Goal: Find contact information: Find contact information

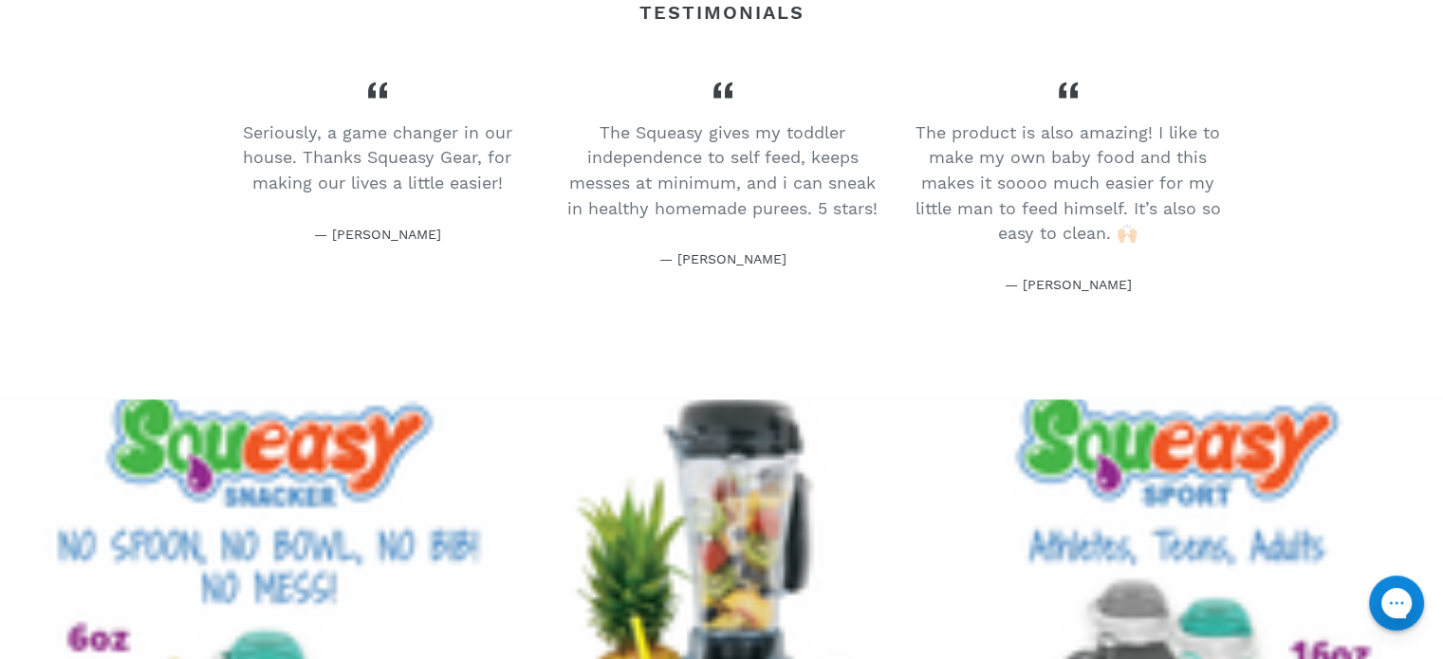
scroll to position [3780, 0]
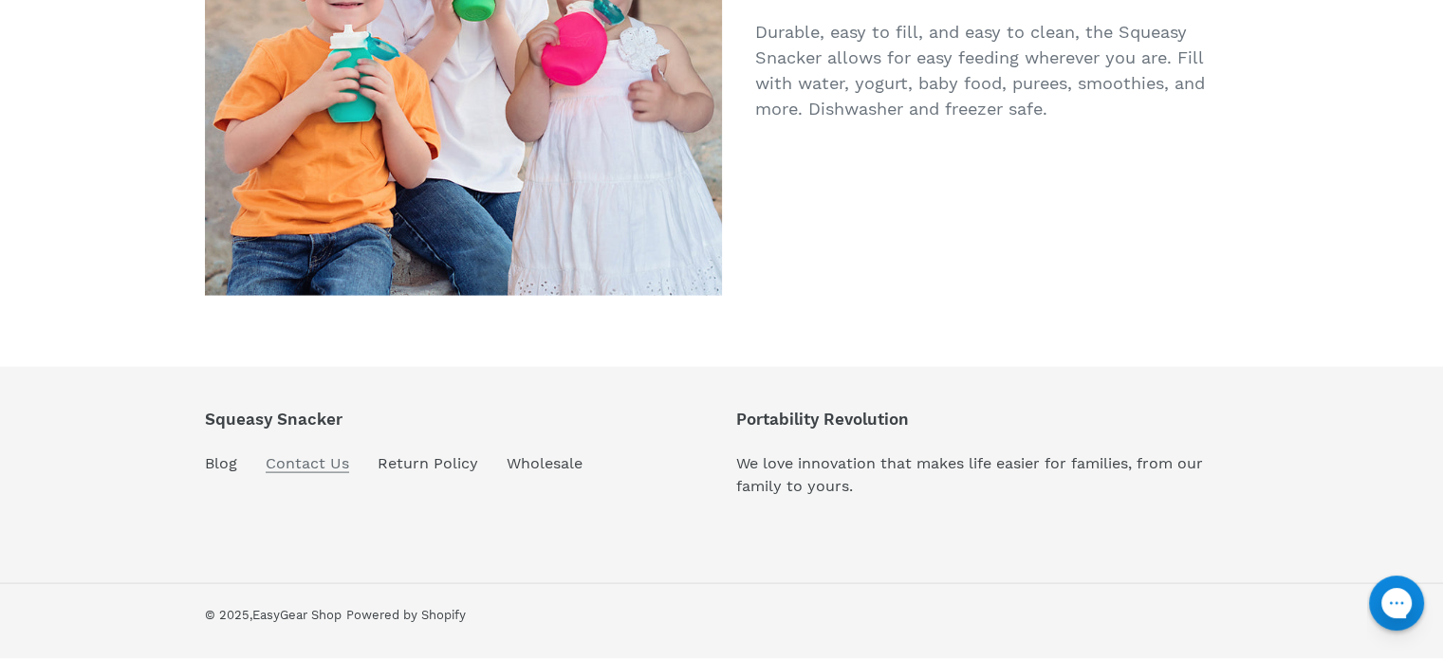
click at [330, 470] on link "Contact Us" at bounding box center [307, 463] width 83 height 19
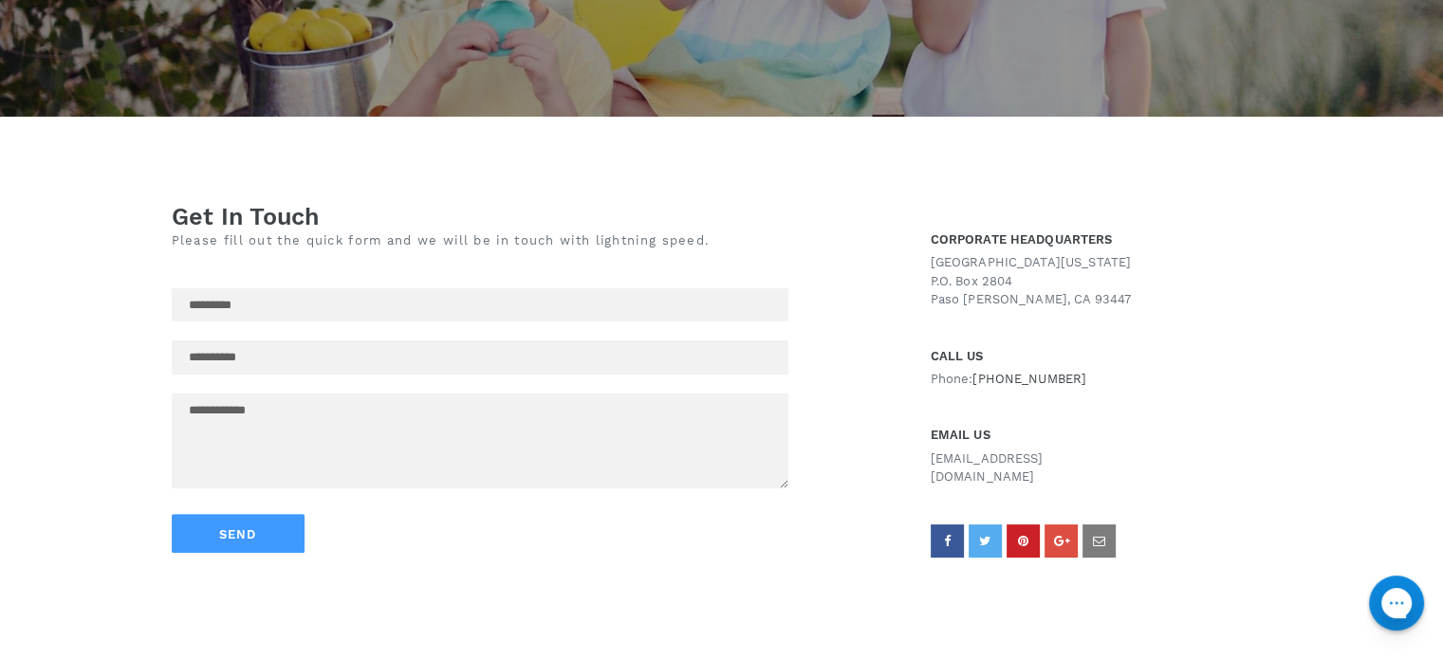
scroll to position [282, 0]
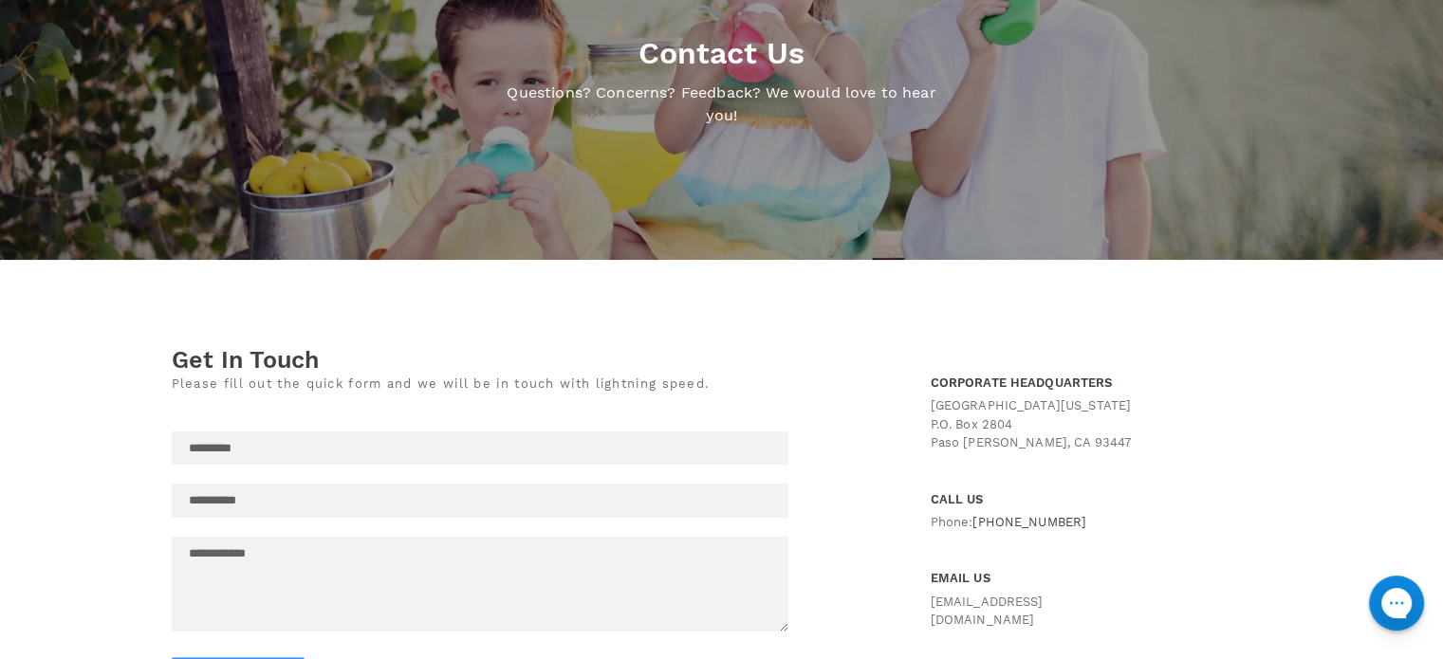
drag, startPoint x: 850, startPoint y: 399, endPoint x: 950, endPoint y: 532, distance: 166.0
click at [867, 424] on div "Send" at bounding box center [532, 564] width 721 height 341
drag, startPoint x: 1078, startPoint y: 513, endPoint x: 978, endPoint y: 525, distance: 100.3
click at [978, 525] on div "CALL US Phone: [PHONE_NUMBER]" at bounding box center [1019, 504] width 176 height 55
copy span "[PHONE_NUMBER]"
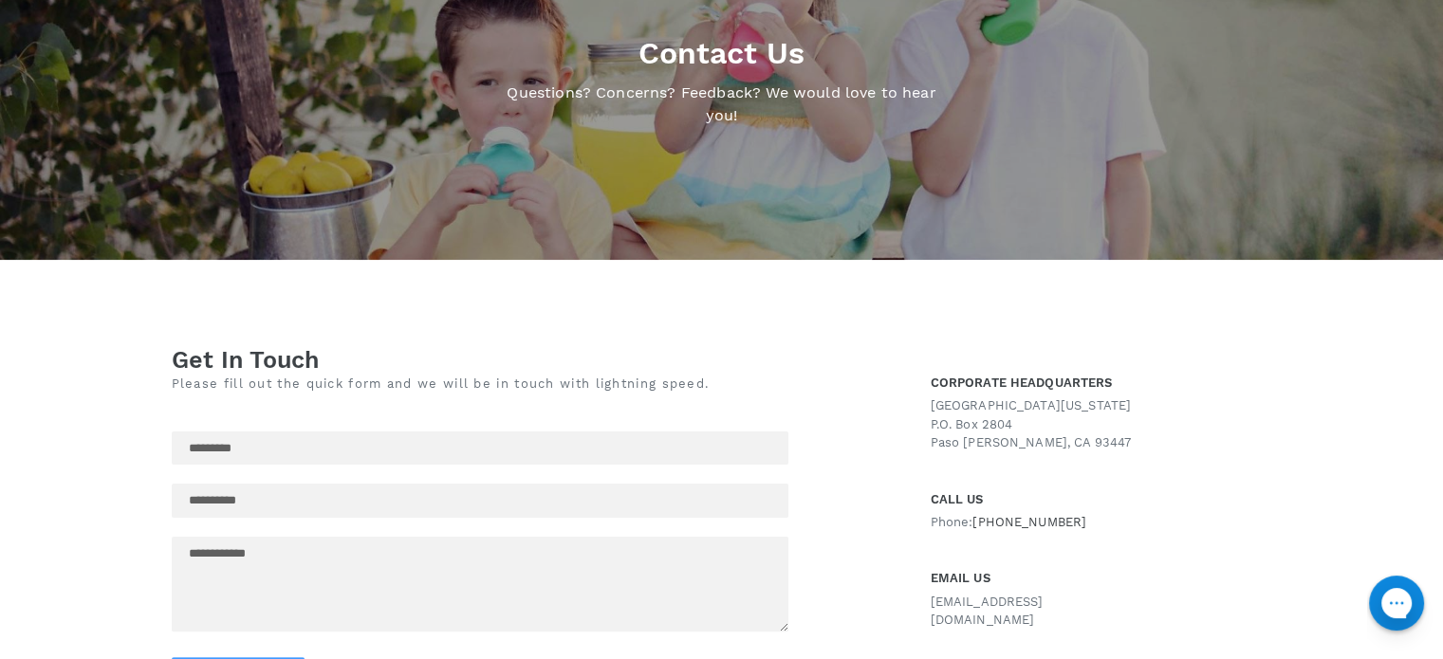
drag, startPoint x: 1080, startPoint y: 602, endPoint x: 928, endPoint y: 608, distance: 151.9
click at [928, 608] on div "CORPORATE HEADQUARTERS Central Coast California P.O. Box 2804 Paso Robles, CA 9…" at bounding box center [1101, 537] width 379 height 384
drag, startPoint x: 928, startPoint y: 604, endPoint x: 1077, endPoint y: 605, distance: 148.9
click at [1082, 608] on div "CORPORATE HEADQUARTERS Central Coast California P.O. Box 2804 Paso Robles, CA 9…" at bounding box center [1101, 537] width 379 height 384
copy p "support@easygear.com"
